Goal: Communication & Community: Share content

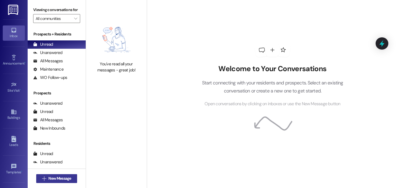
click at [67, 179] on span "New Message" at bounding box center [59, 178] width 23 height 6
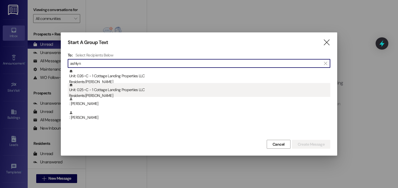
type input "ashlyn"
click at [124, 94] on div "Residents: [PERSON_NAME]" at bounding box center [199, 96] width 261 height 6
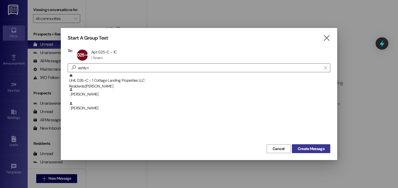
click at [321, 150] on span "Create Message" at bounding box center [311, 149] width 27 height 6
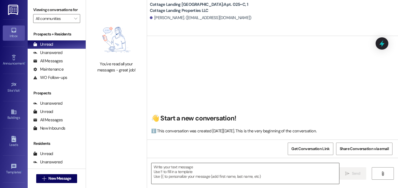
click at [183, 171] on textarea at bounding box center [246, 173] width 188 height 21
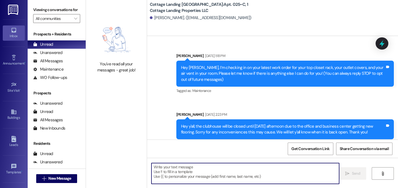
scroll to position [7402, 0]
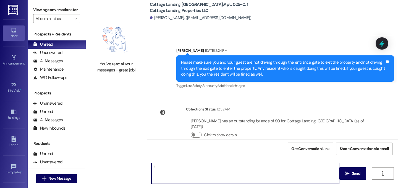
type textarea "!!"
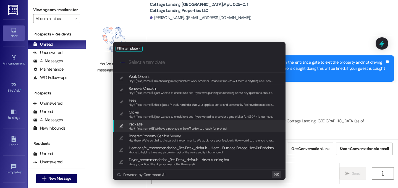
click at [140, 122] on span "Package" at bounding box center [136, 124] width 14 height 6
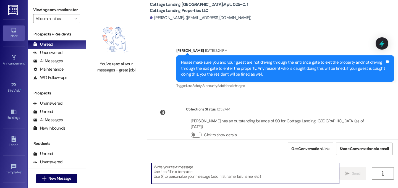
type textarea "Hey {{first_name}}! We have a package in the office for you ready for pick up!"
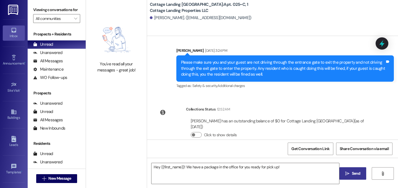
click at [363, 173] on button " Send" at bounding box center [353, 173] width 27 height 12
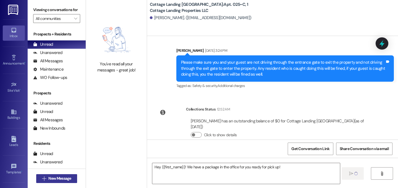
click at [70, 178] on span "New Message" at bounding box center [59, 178] width 23 height 6
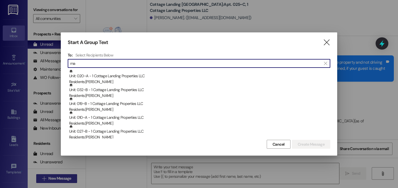
scroll to position [7026, 0]
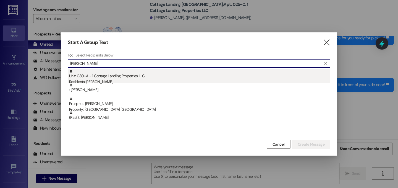
type input "macey"
click at [150, 74] on div "Unit: 030~A - 1 Cottage Landing Properties LLC Residents: Macey Hebert" at bounding box center [199, 77] width 261 height 16
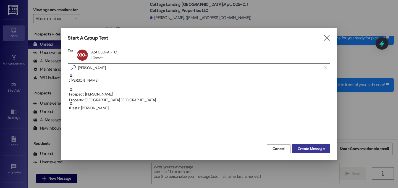
click at [323, 147] on span "Create Message" at bounding box center [311, 149] width 27 height 6
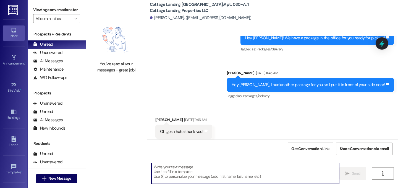
click at [197, 178] on textarea at bounding box center [246, 173] width 188 height 21
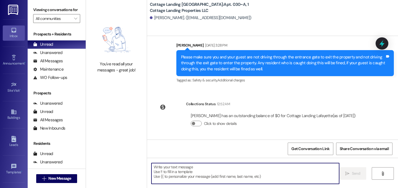
scroll to position [534, 0]
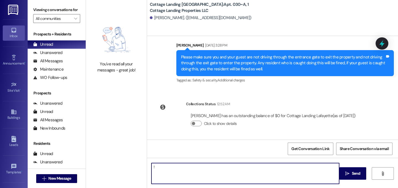
type textarea "!!"
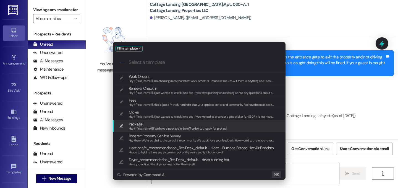
click at [208, 122] on span "Package" at bounding box center [178, 124] width 98 height 6
type textarea "Hey {{first_name}}! We have a package in the office for you ready for pick up!"
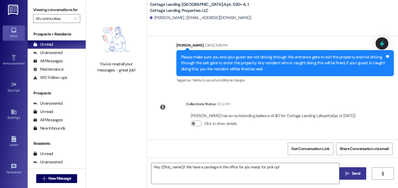
click at [353, 173] on span "Send" at bounding box center [356, 173] width 9 height 6
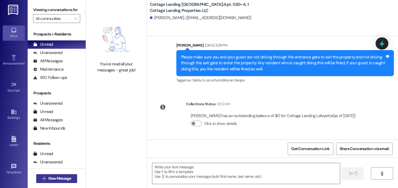
click at [56, 180] on span "New Message" at bounding box center [59, 178] width 23 height 6
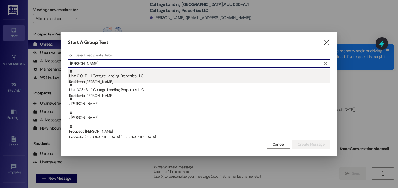
type input "sam"
click at [122, 78] on div "Unit: 010~B - 1 Cottage Landing Properties LLC Residents: Samuel Pennier" at bounding box center [199, 77] width 261 height 16
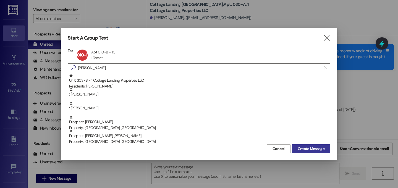
click at [313, 150] on span "Create Message" at bounding box center [311, 149] width 27 height 6
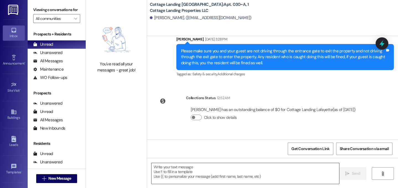
click at [273, 176] on textarea at bounding box center [246, 173] width 188 height 21
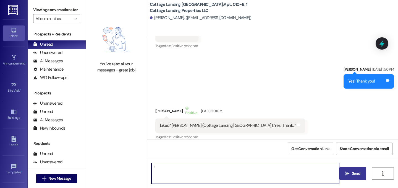
type textarea "!!"
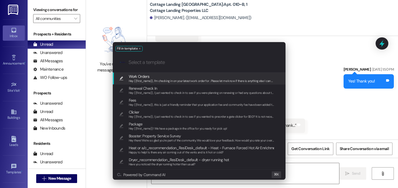
scroll to position [6537, 0]
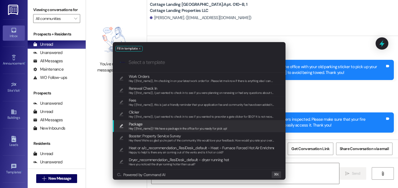
click at [195, 123] on span "Package" at bounding box center [178, 124] width 98 height 6
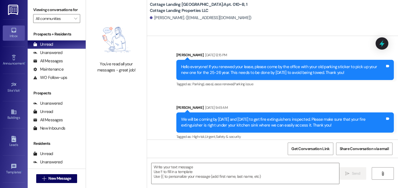
type textarea "Hey {{first_name}}! We have a package in the office for you ready for pick up!"
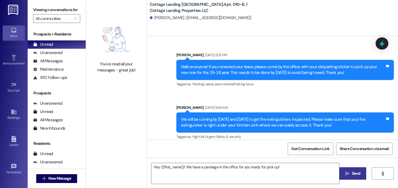
click at [347, 177] on button " Send" at bounding box center [353, 173] width 27 height 12
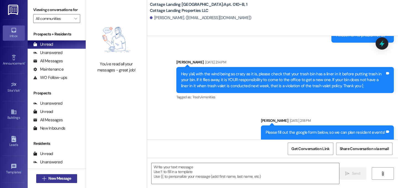
click at [61, 180] on span "New Message" at bounding box center [59, 178] width 23 height 6
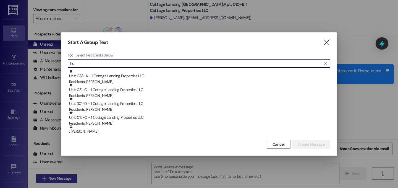
scroll to position [5002, 0]
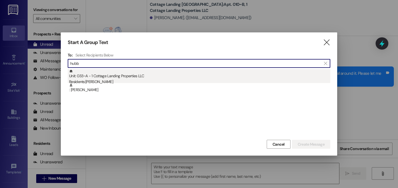
type input "hubb"
click at [106, 82] on div "Residents: Abby Hubbard" at bounding box center [199, 82] width 261 height 6
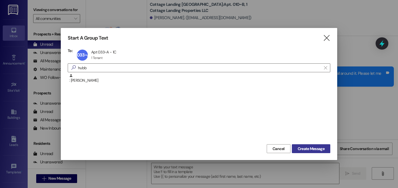
click at [322, 147] on span "Create Message" at bounding box center [311, 149] width 27 height 6
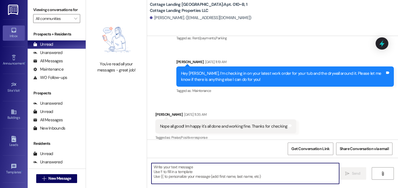
click at [266, 168] on textarea at bounding box center [246, 173] width 188 height 21
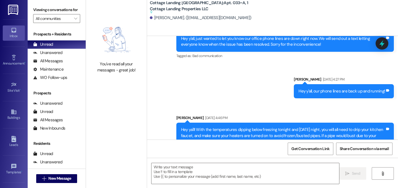
scroll to position [10561, 0]
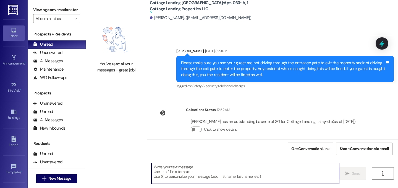
click at [225, 167] on textarea at bounding box center [246, 173] width 188 height 21
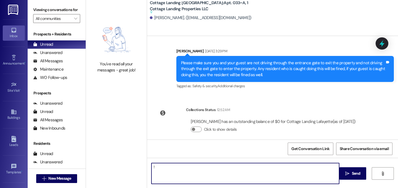
type textarea "!!"
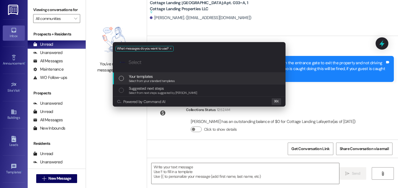
click at [188, 75] on div "Your templates Select from your standard templates" at bounding box center [200, 78] width 162 height 10
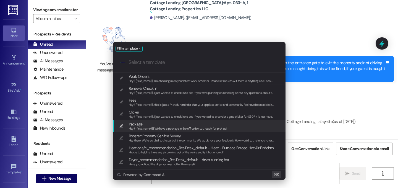
click at [173, 128] on span "Hey {{first_name}}! We have a package in the office for you ready for pick up!" at bounding box center [178, 128] width 98 height 4
type textarea "Hey {{first_name}}! We have a package in the office for you ready for pick up!"
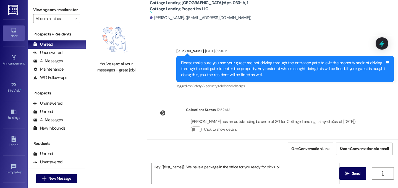
drag, startPoint x: 358, startPoint y: 173, endPoint x: 316, endPoint y: 178, distance: 42.0
click at [358, 173] on span "Send" at bounding box center [356, 173] width 9 height 6
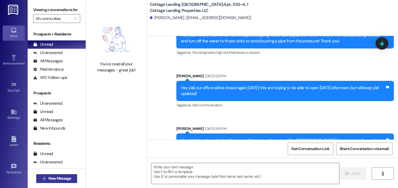
click at [72, 178] on button " New Message" at bounding box center [56, 178] width 41 height 9
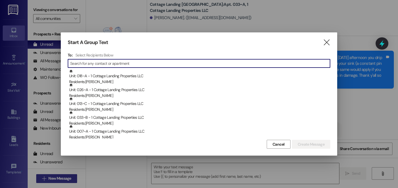
scroll to position [8040, 0]
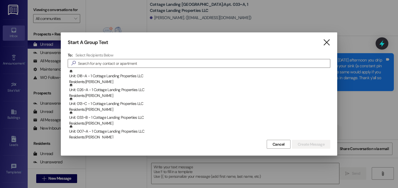
click at [327, 41] on icon "" at bounding box center [326, 43] width 7 height 6
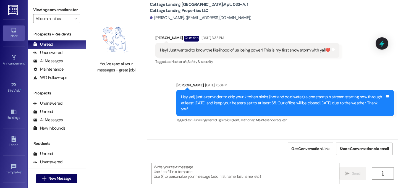
scroll to position [8122, 0]
